Goal: Task Accomplishment & Management: Complete application form

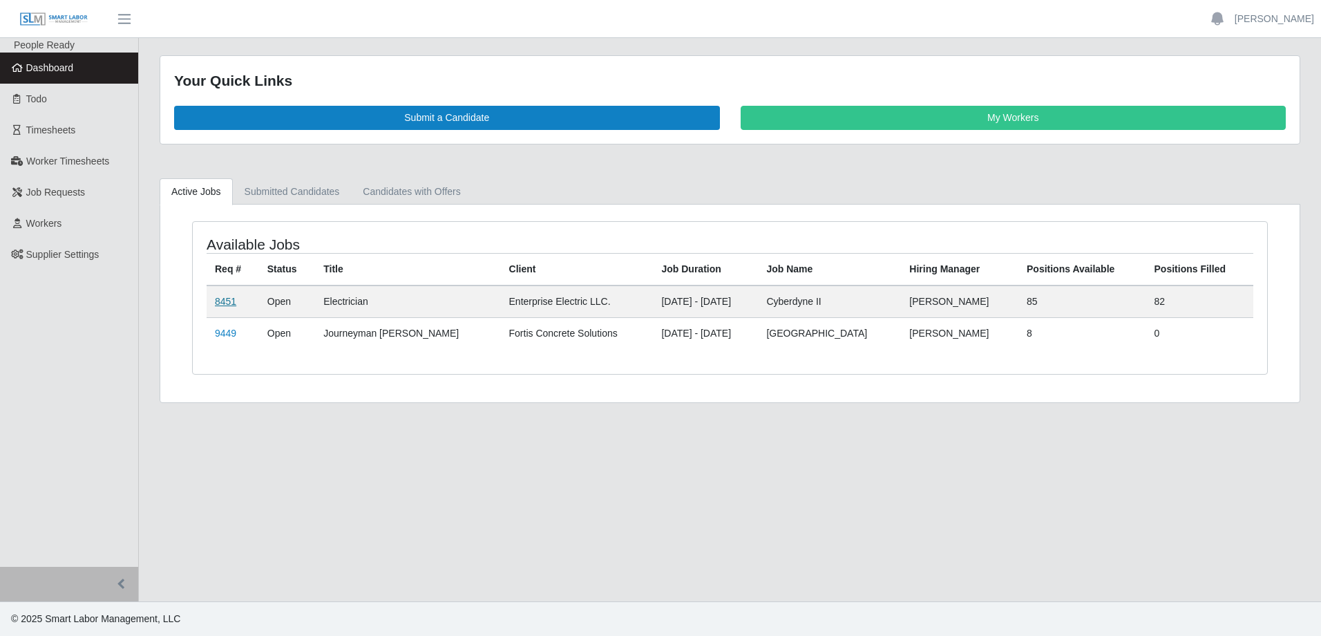
click at [234, 203] on link "8451" at bounding box center [225, 301] width 21 height 11
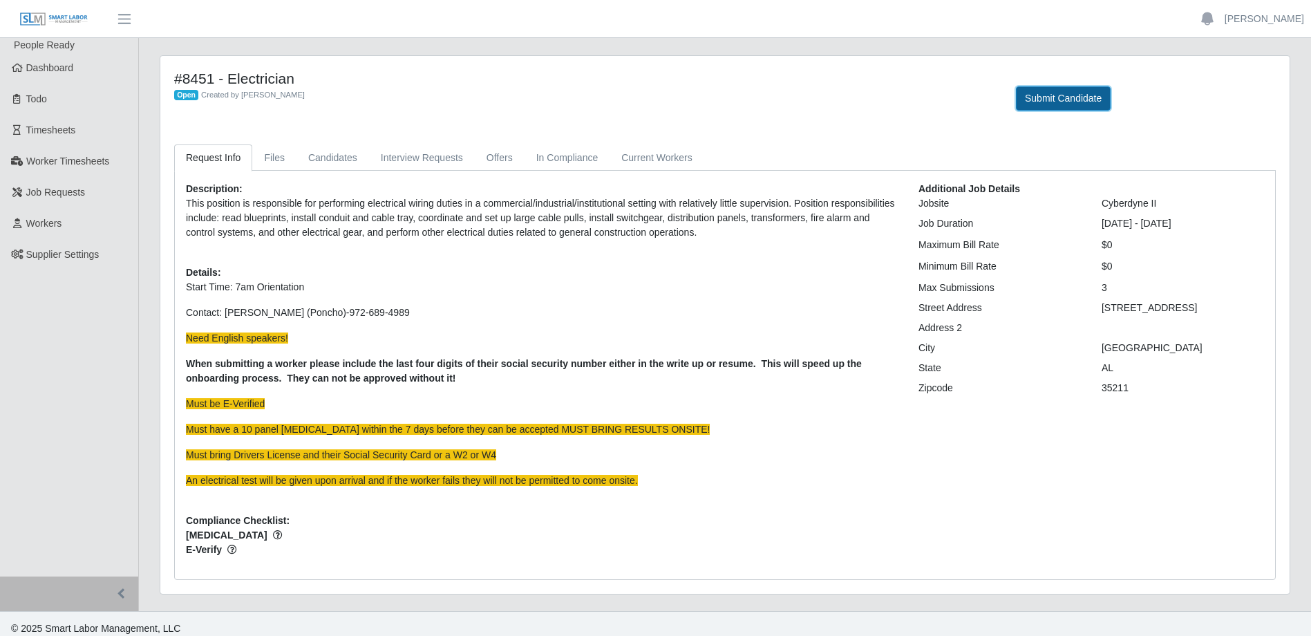
click at [1086, 96] on button "Submit Candidate" at bounding box center [1063, 98] width 95 height 24
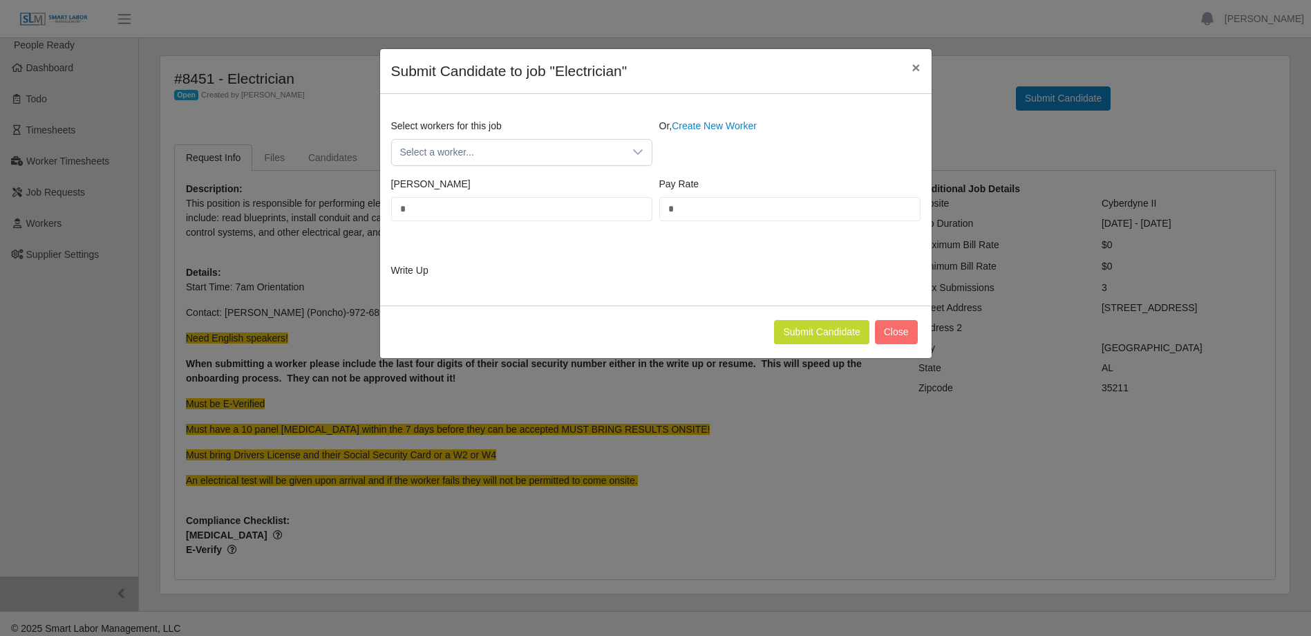
drag, startPoint x: 710, startPoint y: 126, endPoint x: 706, endPoint y: 151, distance: 24.5
click at [710, 127] on link "Create New Worker" at bounding box center [714, 125] width 85 height 11
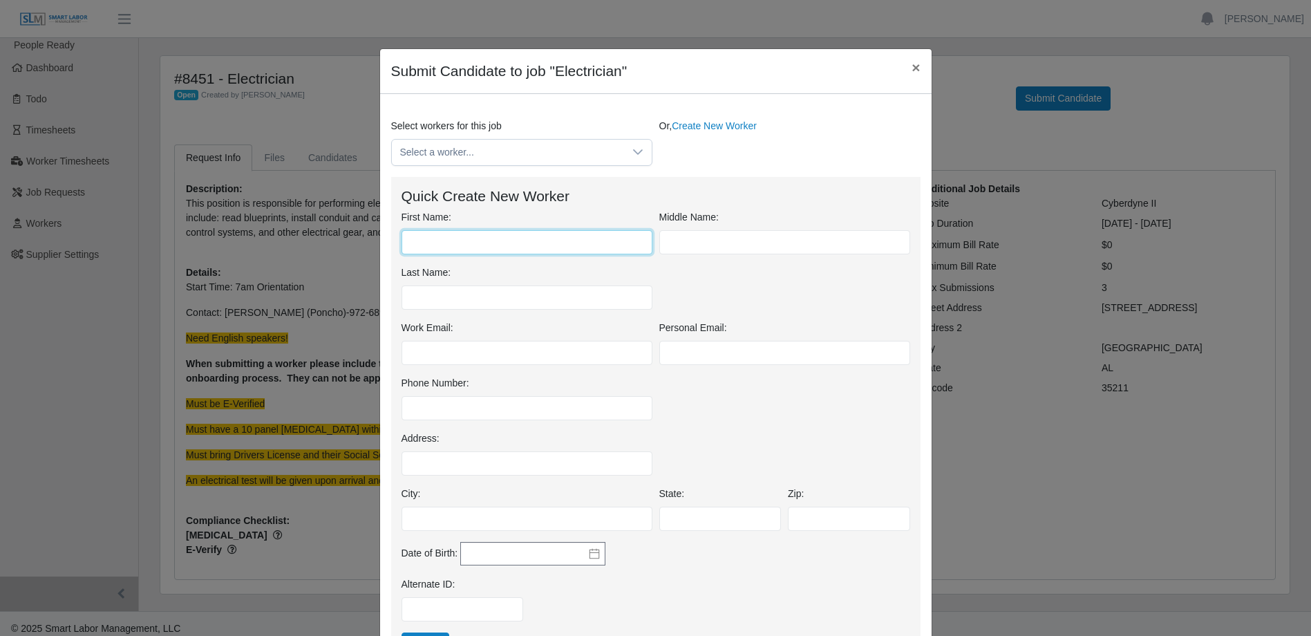
click at [464, 240] on input "First Name:" at bounding box center [527, 242] width 251 height 24
type input "*"
type input "******"
click at [517, 299] on input "Last Name:" at bounding box center [527, 297] width 251 height 24
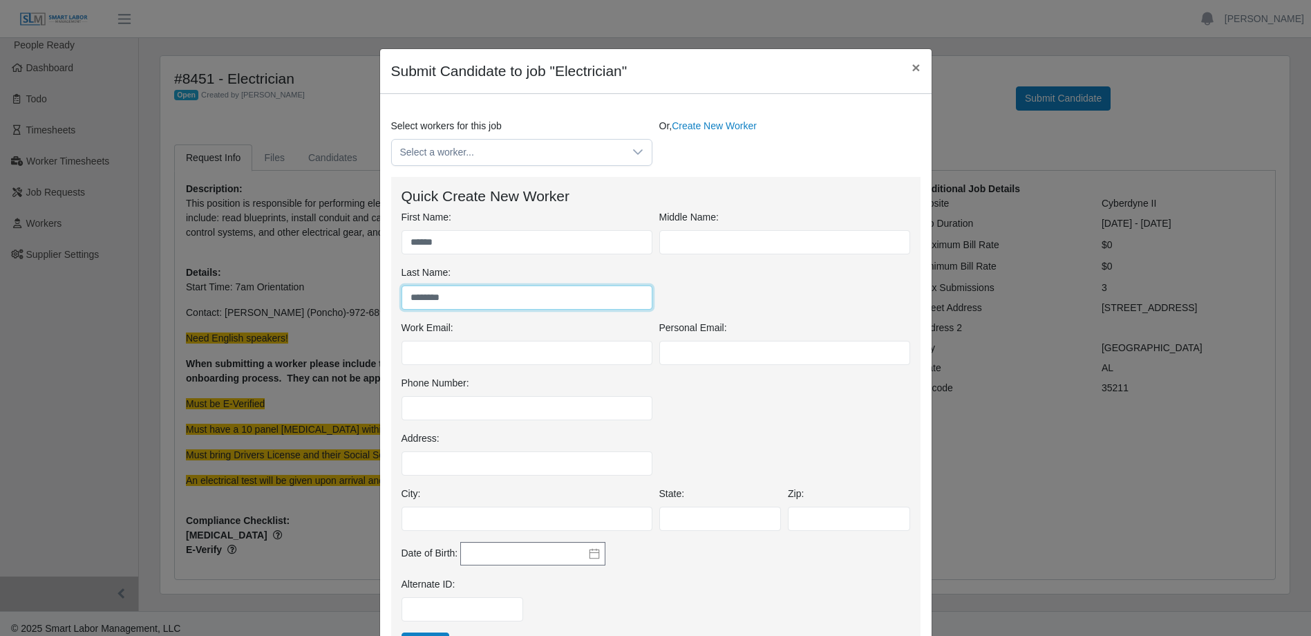
type input "********"
click at [578, 547] on input "text" at bounding box center [532, 553] width 145 height 23
click at [589, 553] on icon at bounding box center [594, 553] width 11 height 11
click at [545, 369] on button "2025" at bounding box center [552, 369] width 27 height 23
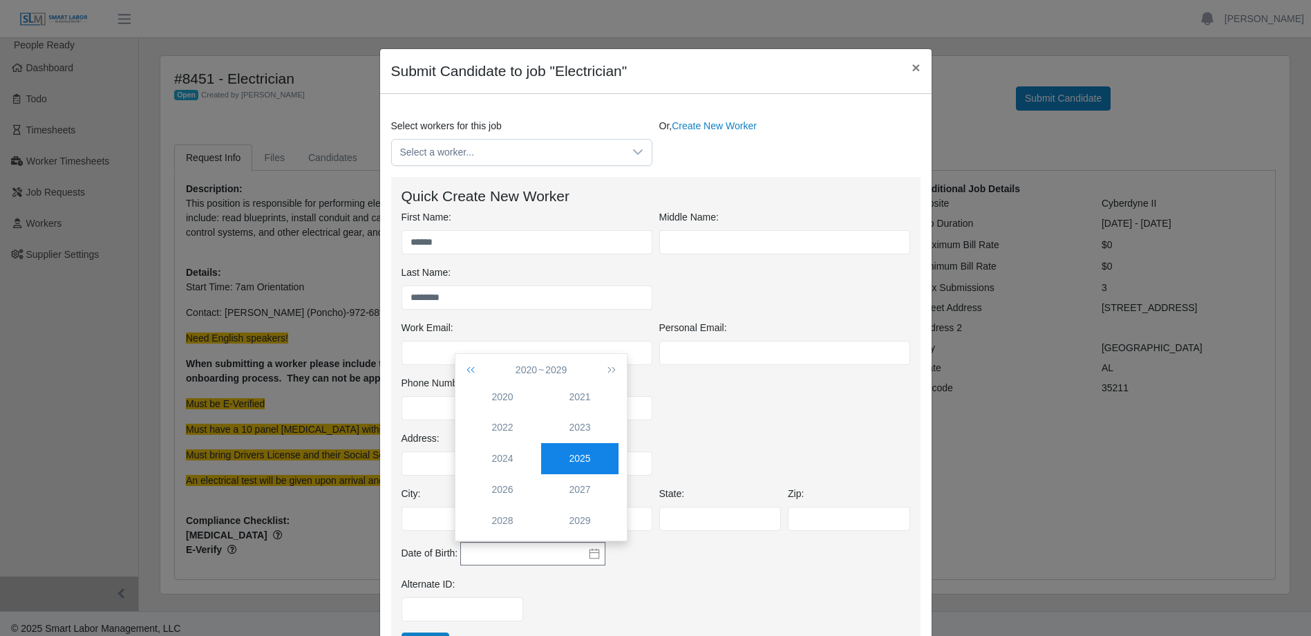
drag, startPoint x: 461, startPoint y: 375, endPoint x: 473, endPoint y: 367, distance: 14.4
click at [462, 375] on div "2020 2029 2020 2021 2022 2023 2024 2025 2026 2027 2028 2029" at bounding box center [540, 447] width 171 height 187
click at [473, 366] on icon "button" at bounding box center [473, 369] width 14 height 11
click at [474, 367] on icon "button" at bounding box center [473, 369] width 14 height 11
click at [473, 367] on icon "button" at bounding box center [473, 369] width 14 height 11
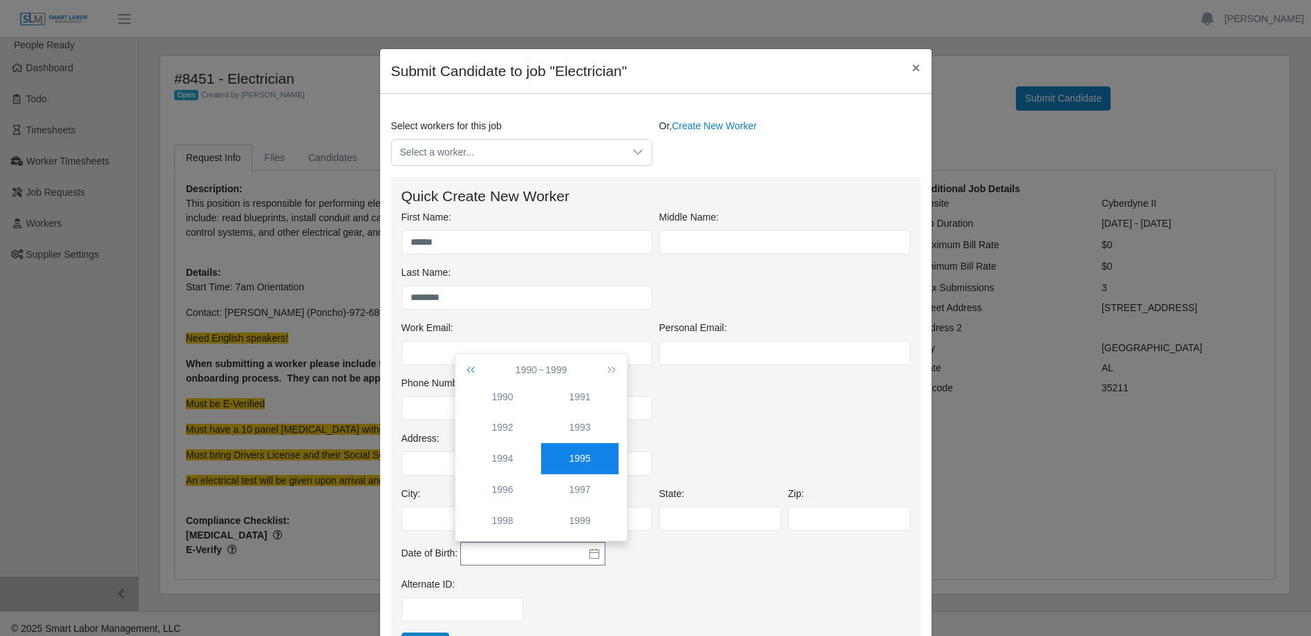
click at [473, 367] on icon "button" at bounding box center [473, 369] width 14 height 11
click at [584, 493] on div "1987" at bounding box center [579, 489] width 77 height 15
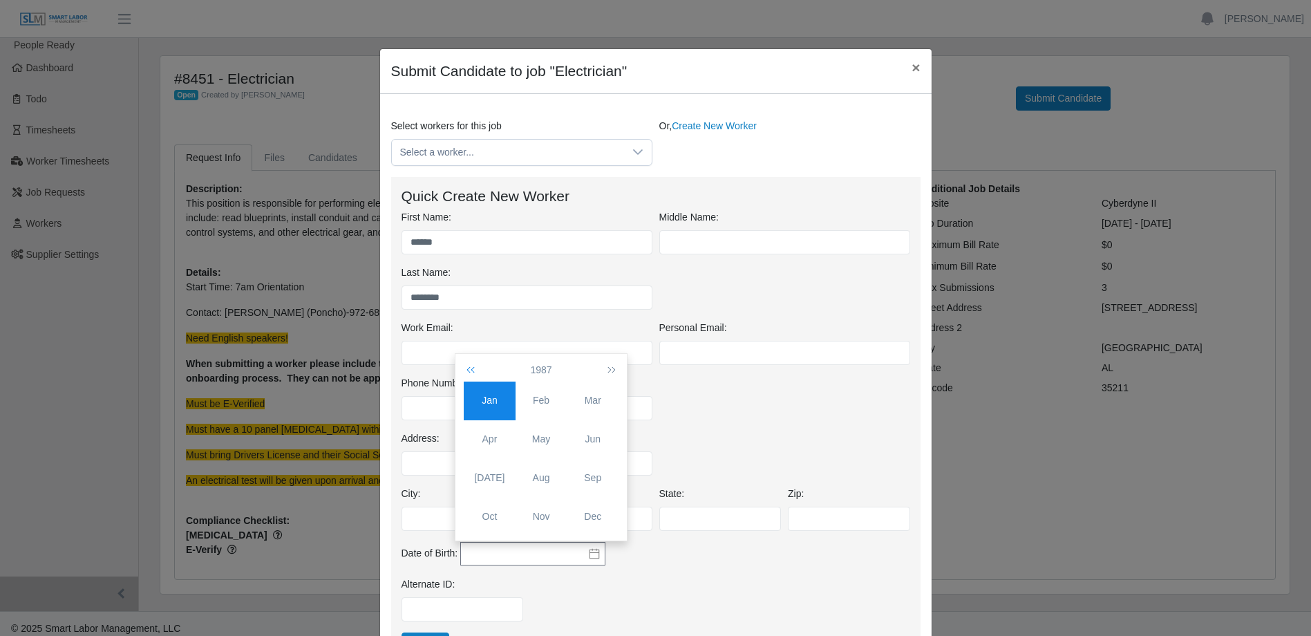
click at [469, 370] on icon "button" at bounding box center [473, 369] width 14 height 11
click at [616, 370] on button "button" at bounding box center [608, 369] width 19 height 23
click at [614, 368] on icon "button" at bounding box center [609, 369] width 14 height 11
click at [615, 368] on icon "button" at bounding box center [609, 369] width 14 height 11
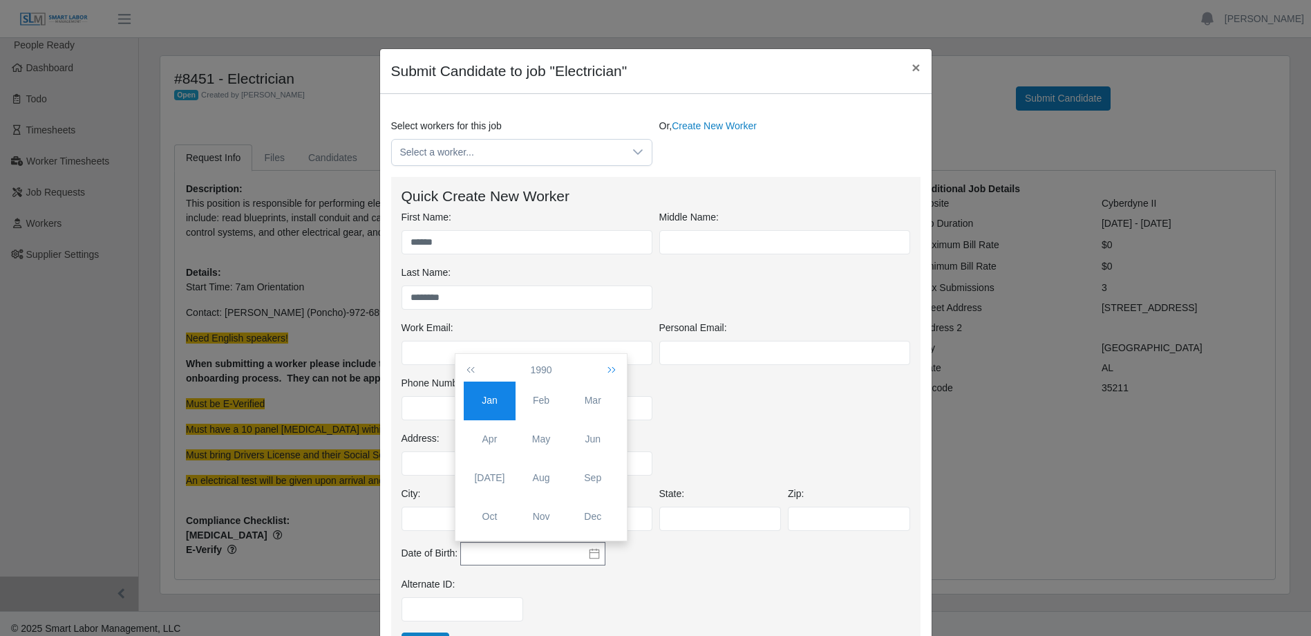
click at [615, 368] on icon "button" at bounding box center [609, 369] width 14 height 11
click at [616, 368] on button "button" at bounding box center [608, 369] width 19 height 23
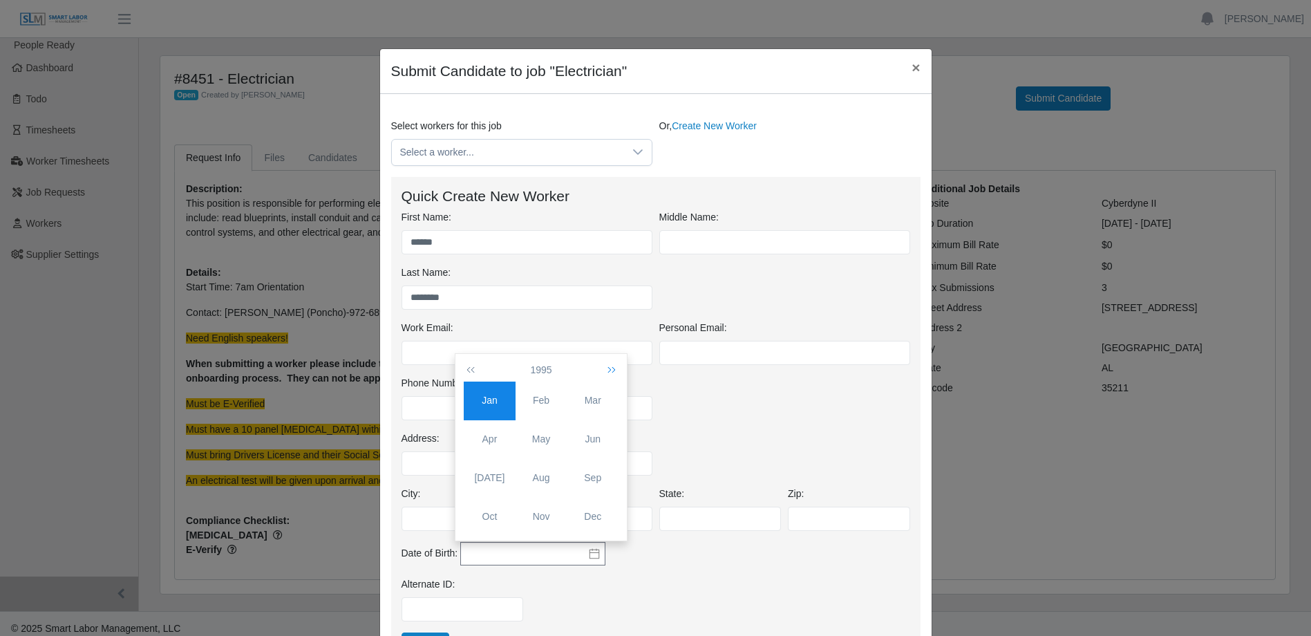
click at [616, 369] on button "button" at bounding box center [608, 369] width 19 height 23
click at [484, 513] on div "Oct" at bounding box center [490, 516] width 52 height 15
click at [521, 499] on div "28" at bounding box center [519, 503] width 22 height 12
type input "**********"
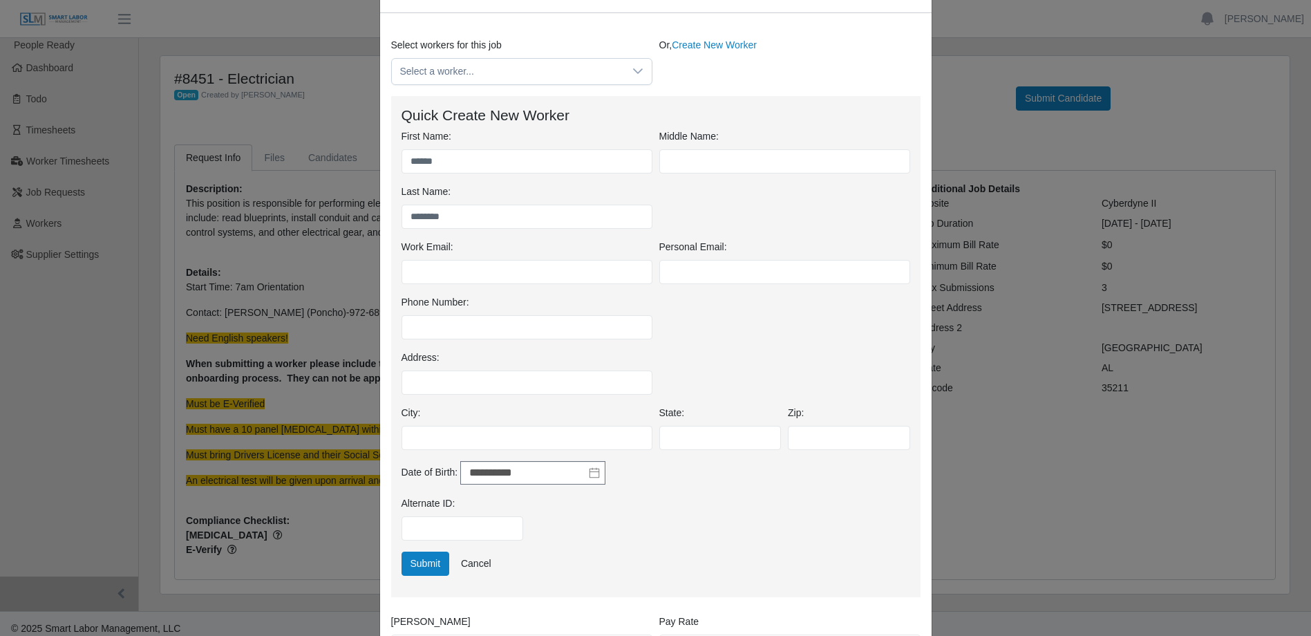
scroll to position [207, 0]
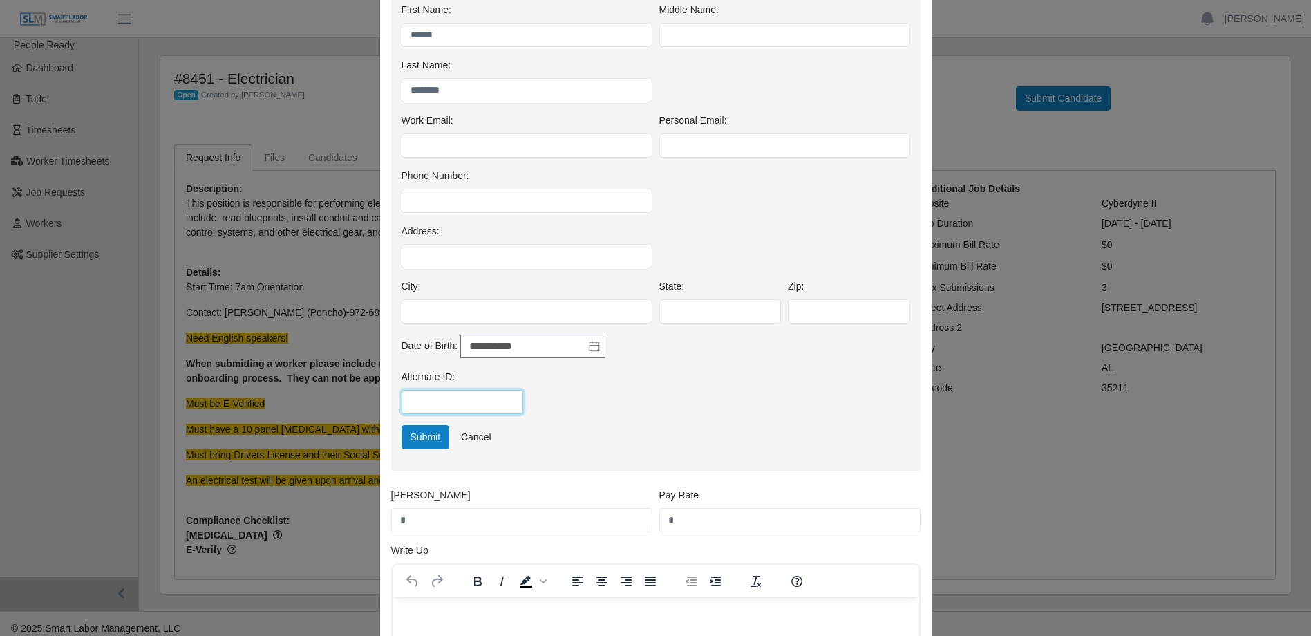
click at [485, 410] on input "Alternate ID:" at bounding box center [463, 402] width 122 height 24
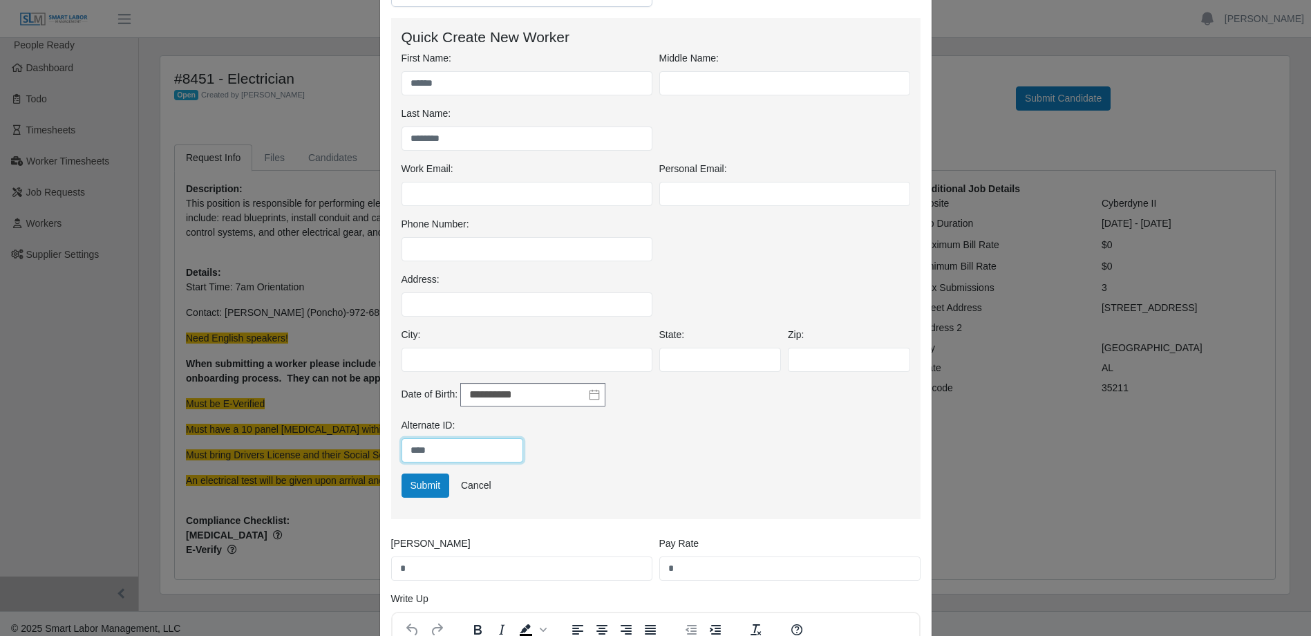
scroll to position [69, 0]
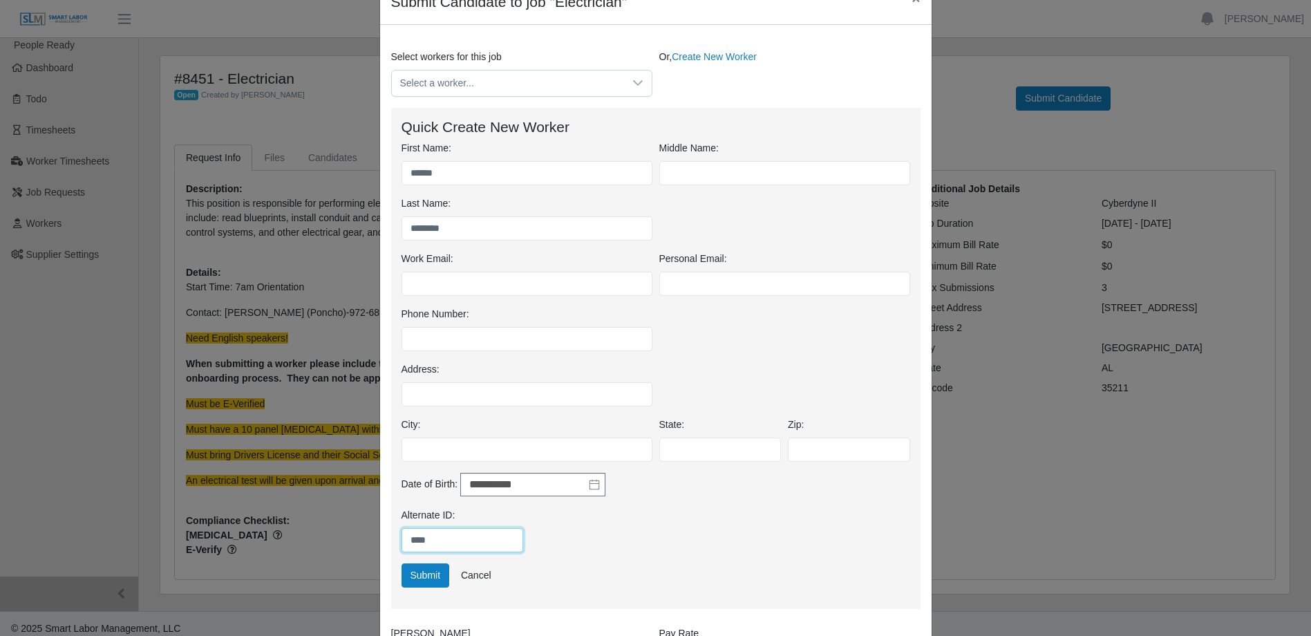
type input "****"
click at [482, 283] on input "Work Email:" at bounding box center [527, 284] width 251 height 24
